Goal: Navigation & Orientation: Find specific page/section

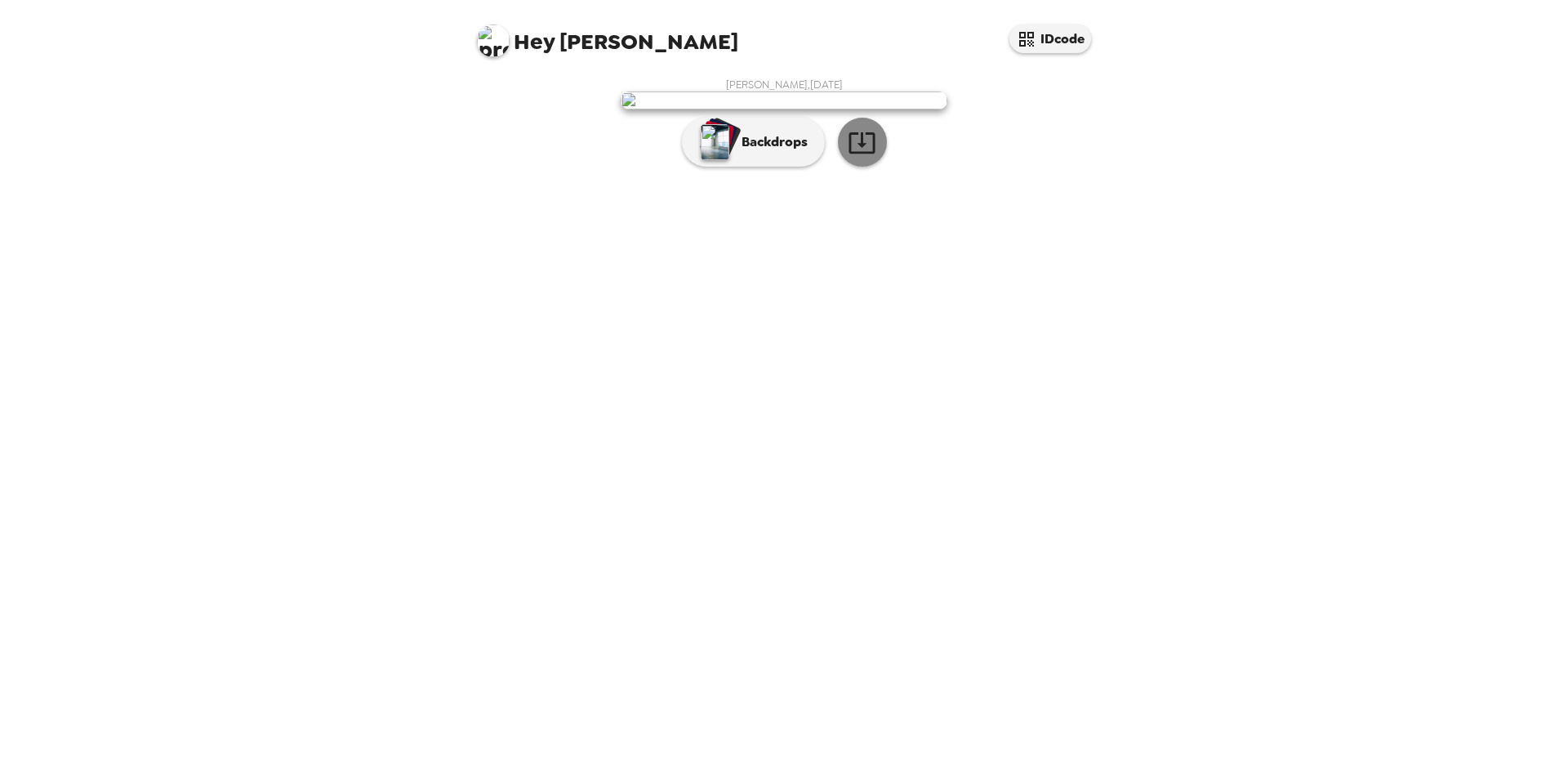
click at [853, 167] on button "button" at bounding box center [862, 141] width 49 height 49
